Goal: Transaction & Acquisition: Subscribe to service/newsletter

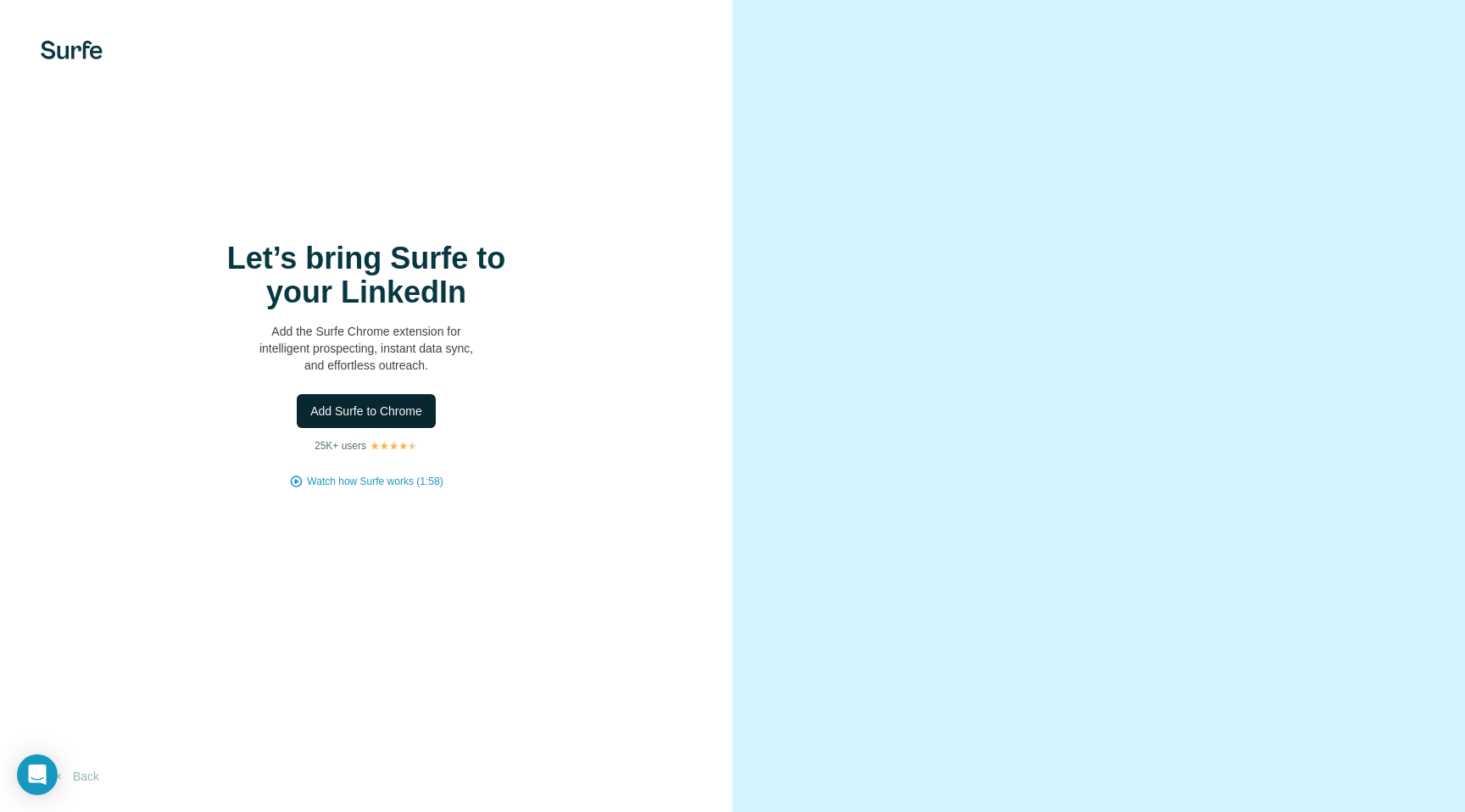
click at [400, 417] on span "Add Surfe to Chrome" at bounding box center [366, 411] width 112 height 17
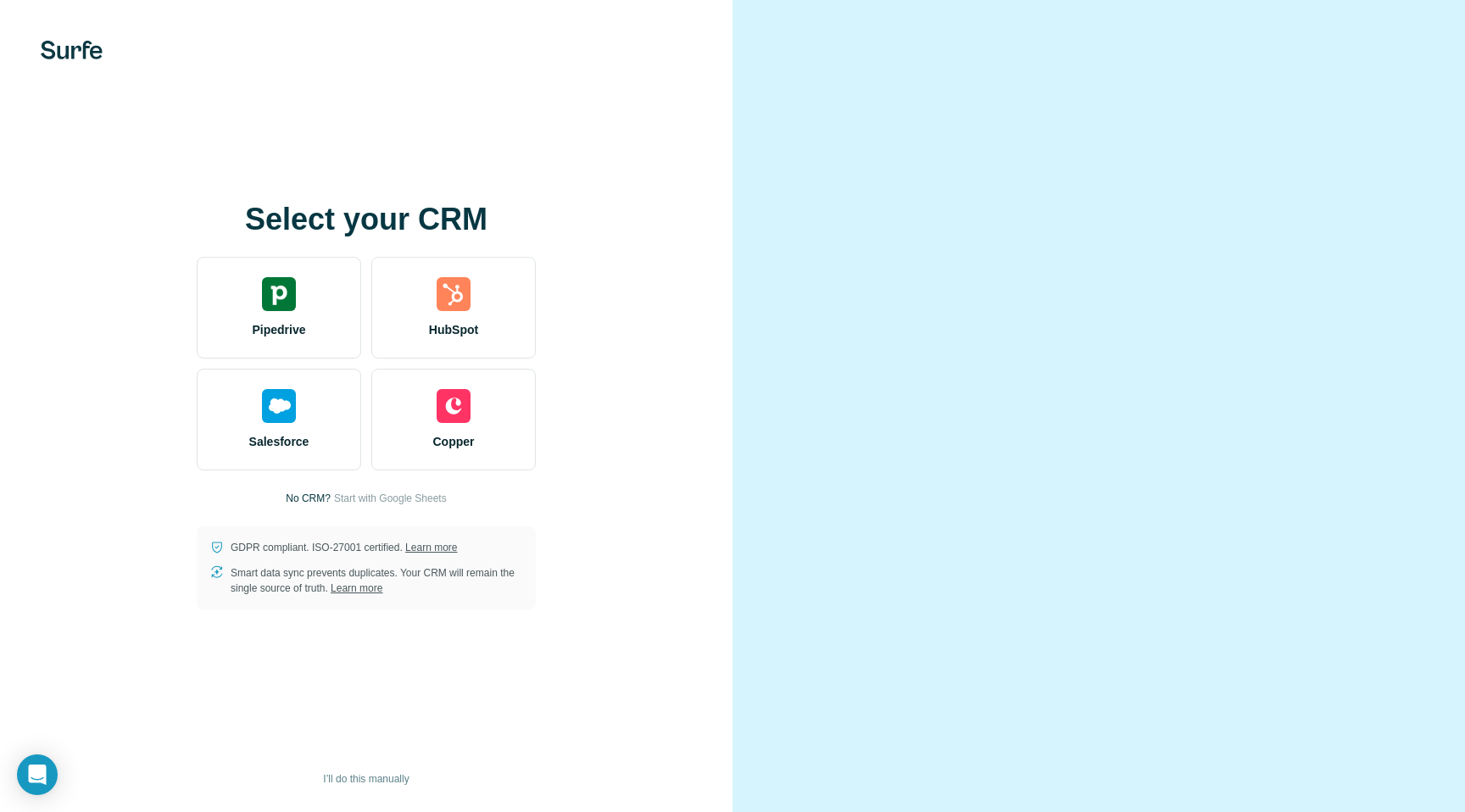
click at [945, 253] on video at bounding box center [1099, 406] width 611 height 305
click at [642, 461] on div "Select your CRM Pipedrive HubSpot Salesforce Copper No CRM? Start with Google S…" at bounding box center [366, 406] width 665 height 407
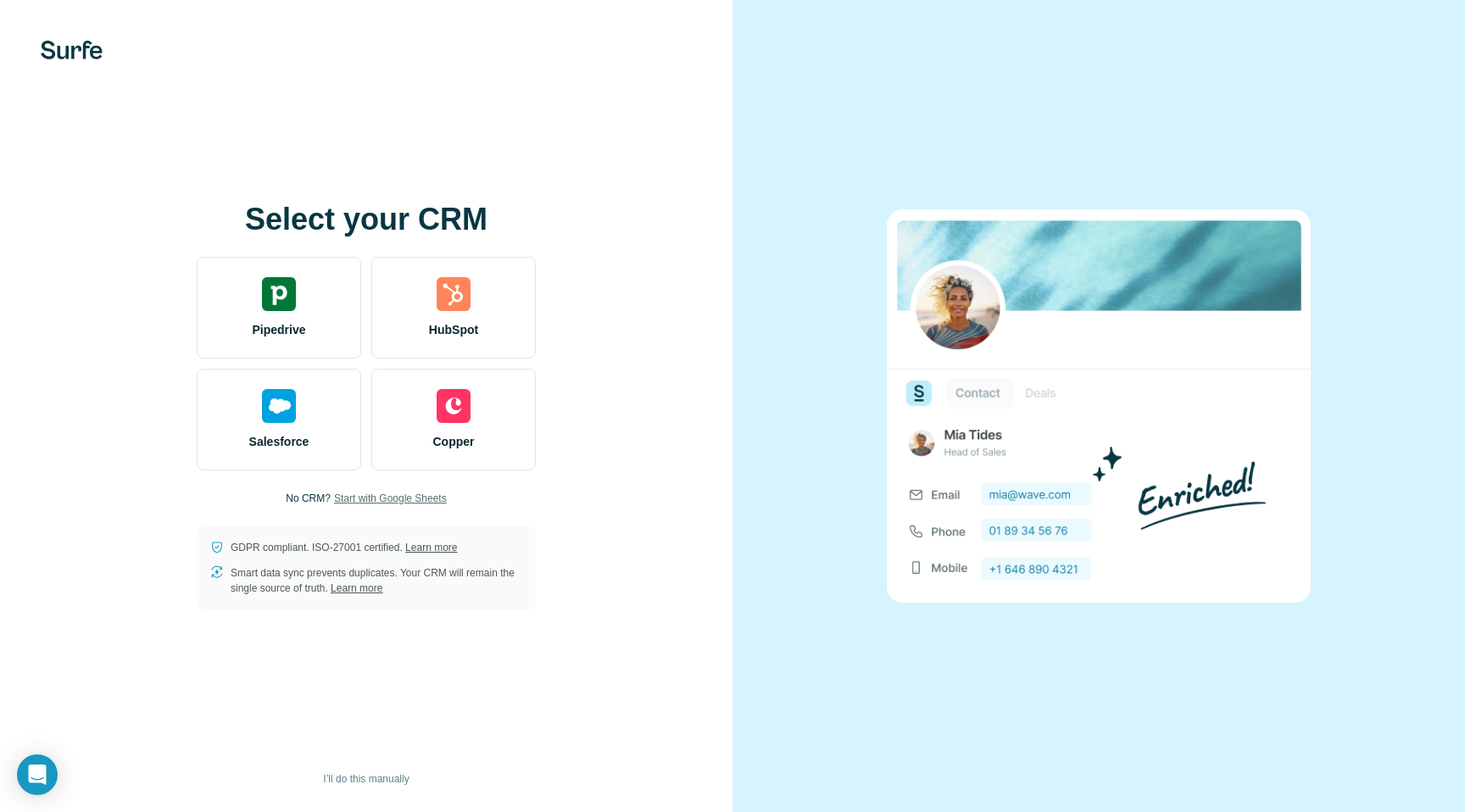
click at [417, 496] on span "Start with Google Sheets" at bounding box center [390, 498] width 113 height 15
